Goal: Transaction & Acquisition: Download file/media

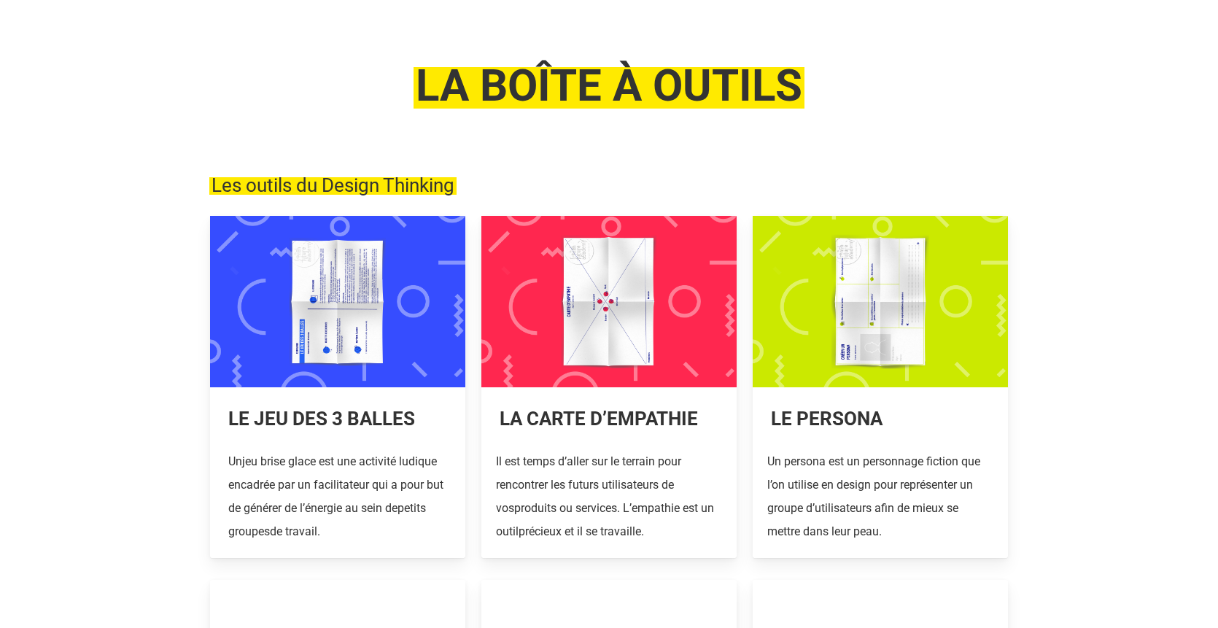
scroll to position [109, 0]
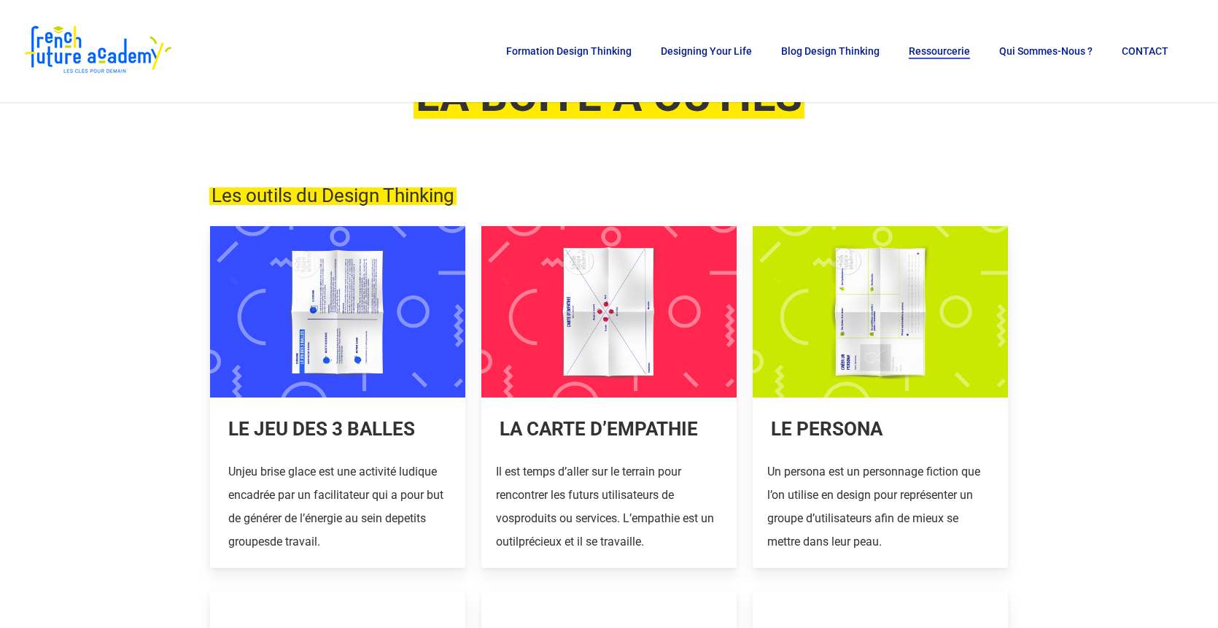
click at [364, 472] on link at bounding box center [337, 397] width 255 height 342
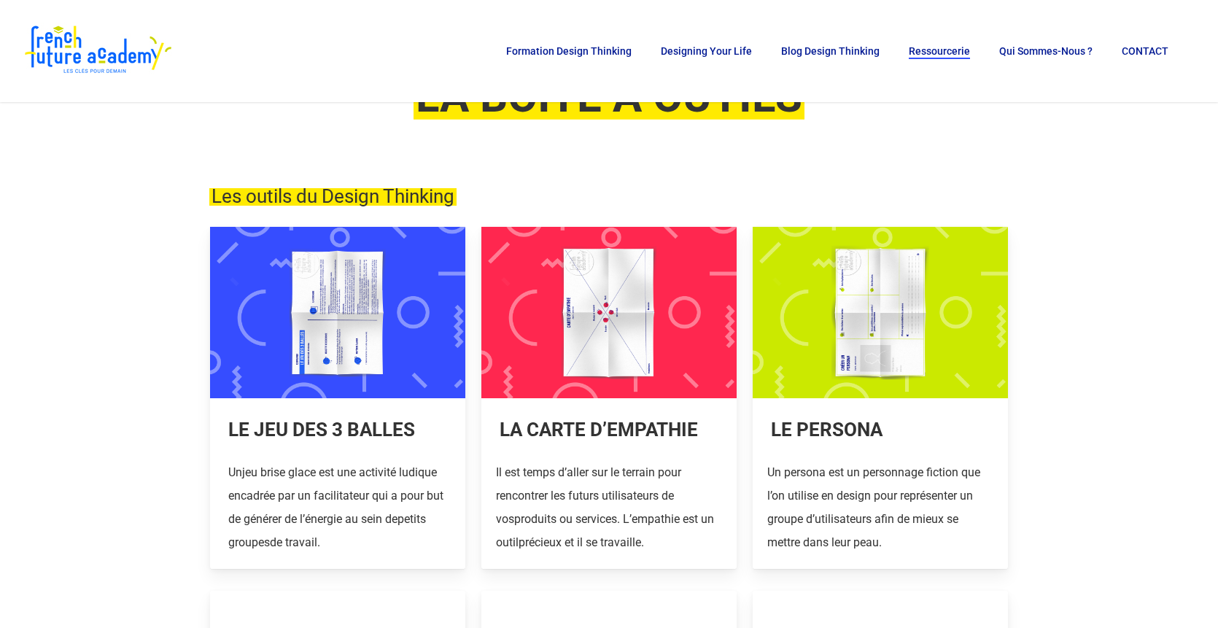
scroll to position [95, 0]
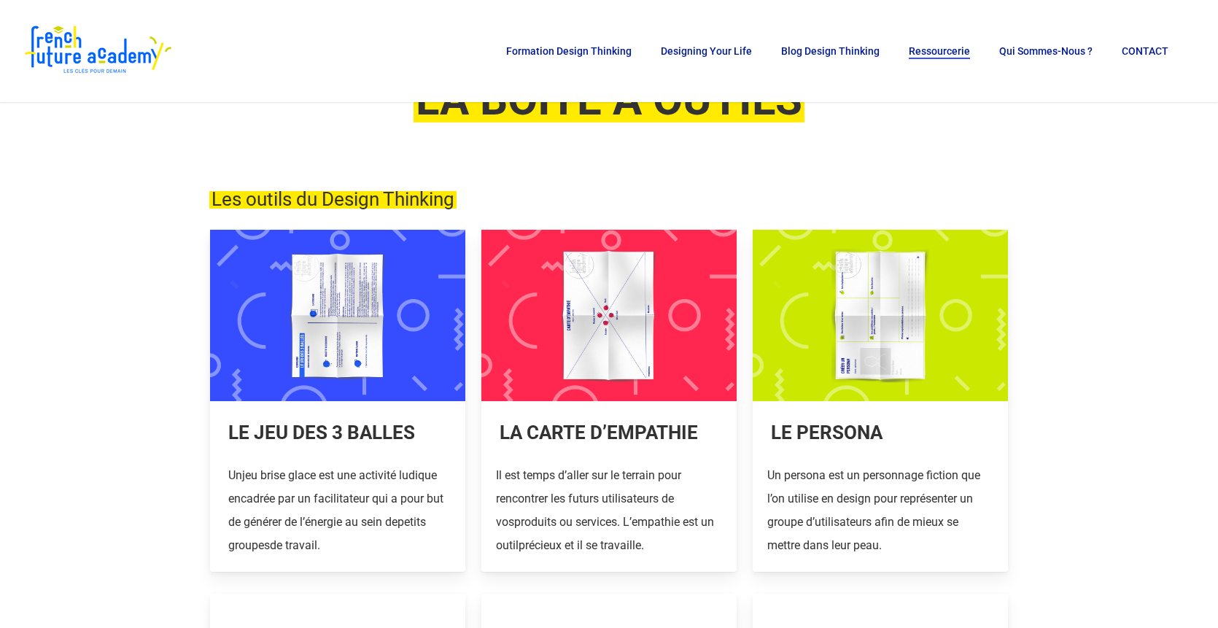
click at [537, 273] on link at bounding box center [609, 401] width 255 height 342
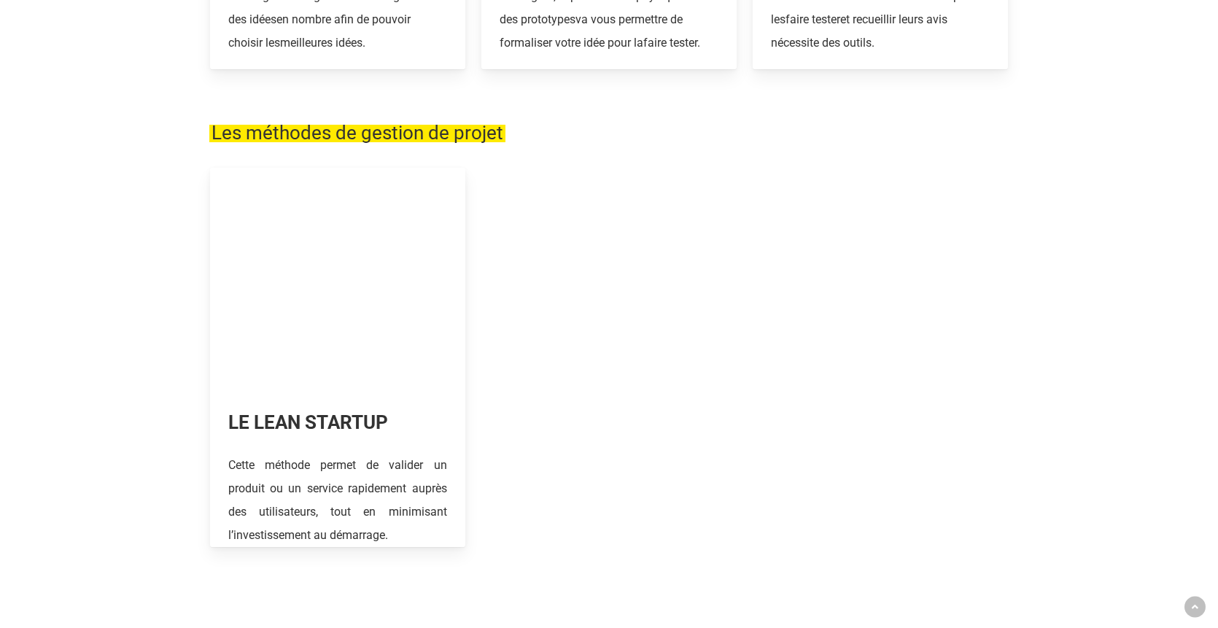
scroll to position [1021, 0]
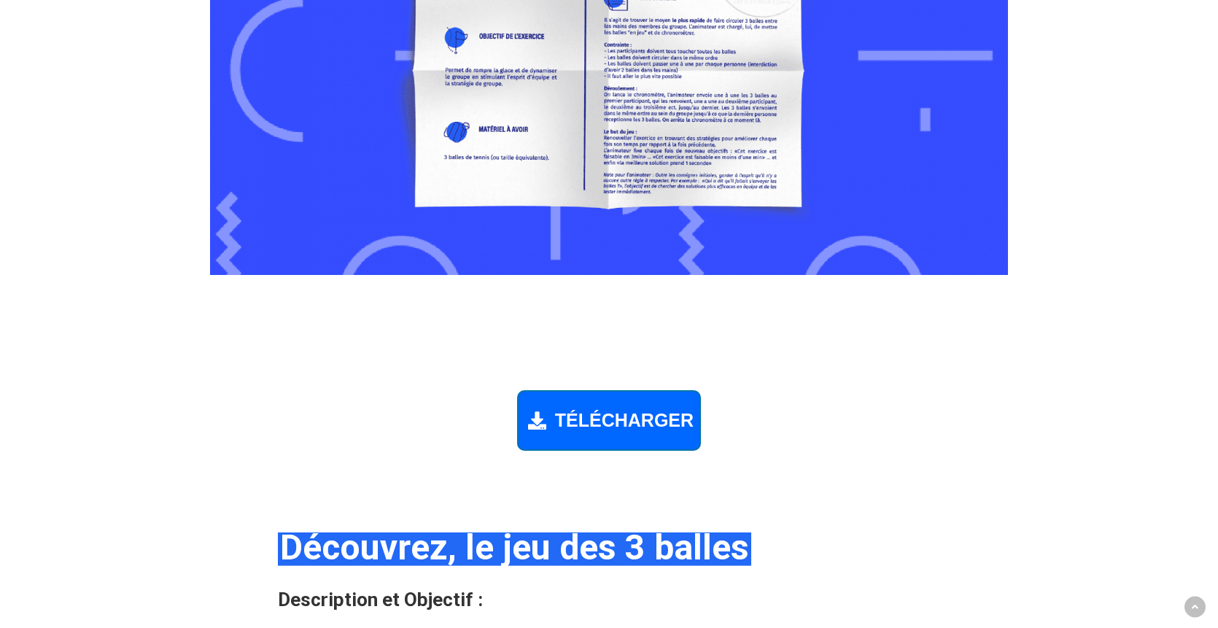
scroll to position [1244, 0]
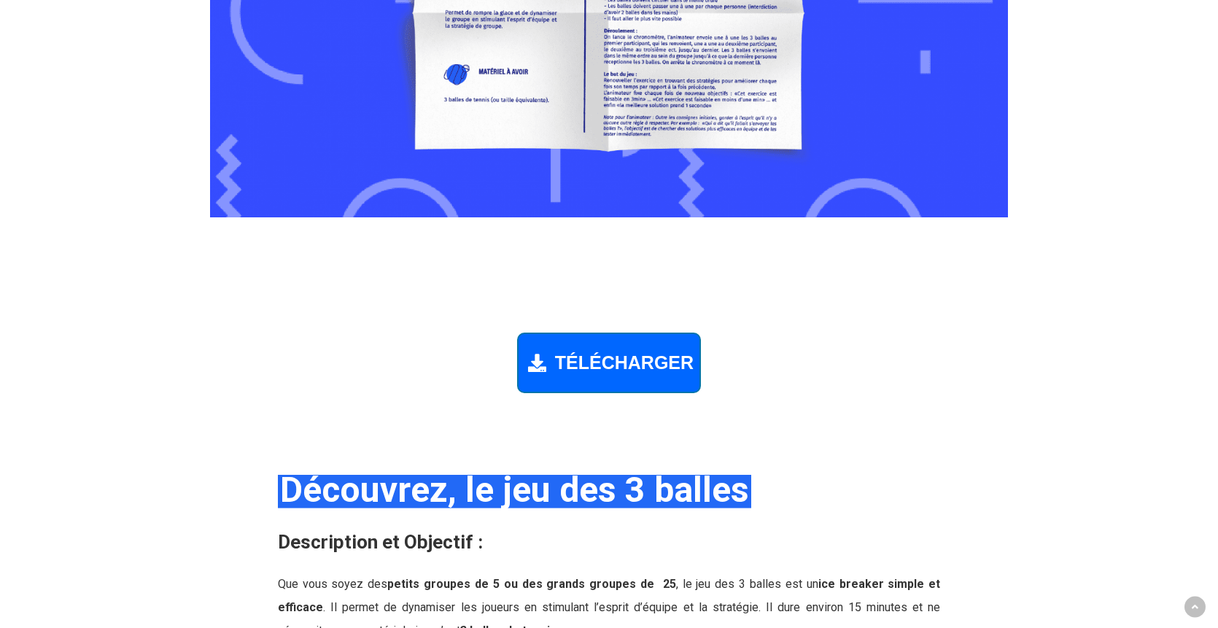
click at [635, 345] on div "TÉLÉCHARGER" at bounding box center [609, 363] width 184 height 61
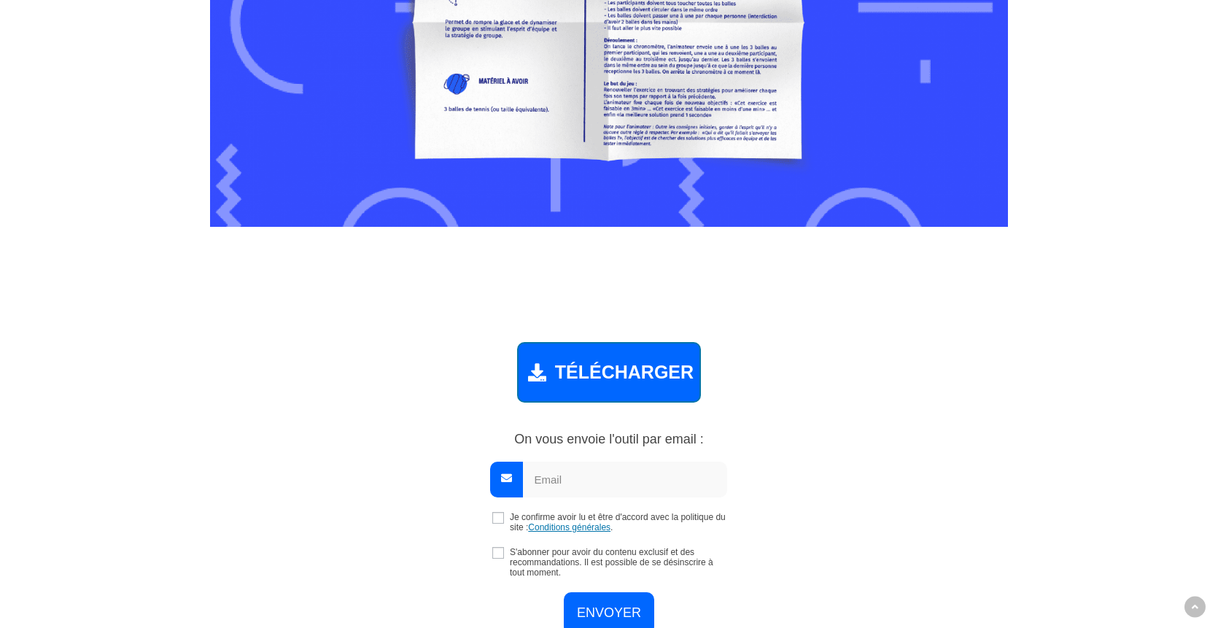
scroll to position [1231, 0]
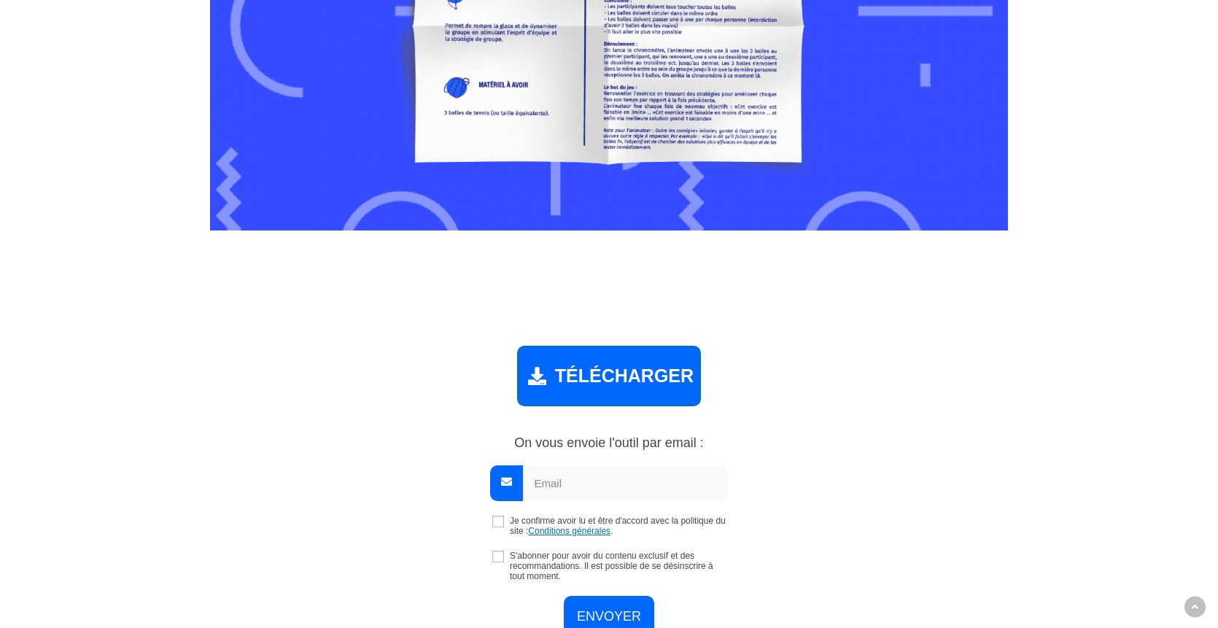
click at [1006, 375] on div at bounding box center [982, 469] width 68 height 368
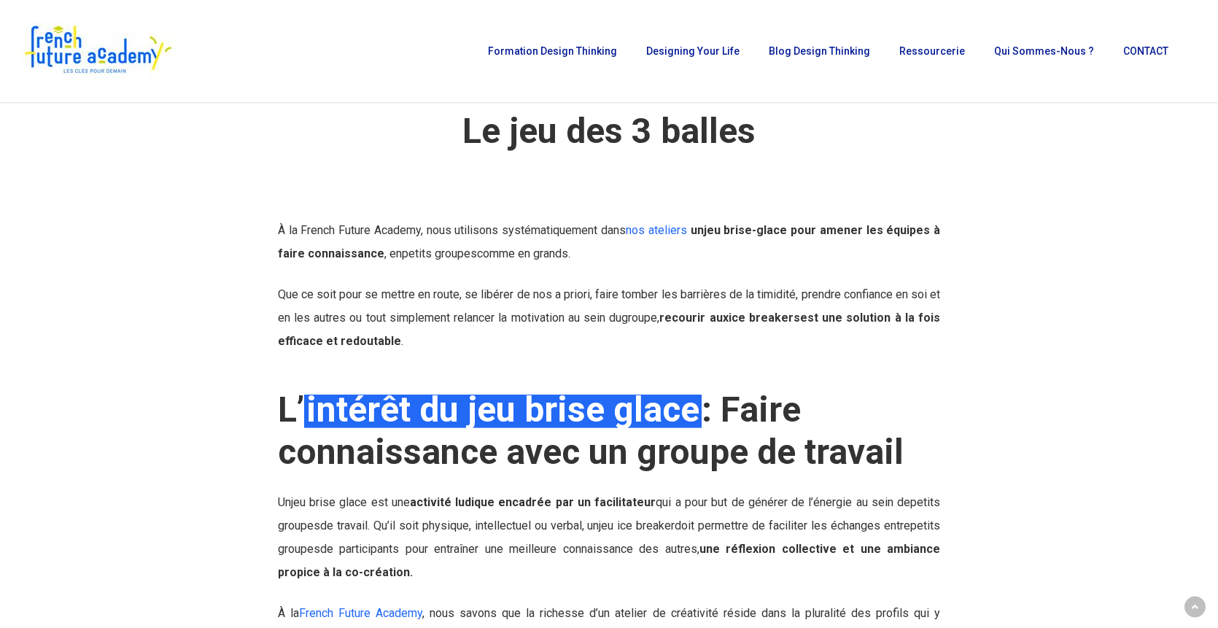
scroll to position [97, 0]
